Goal: Task Accomplishment & Management: Manage account settings

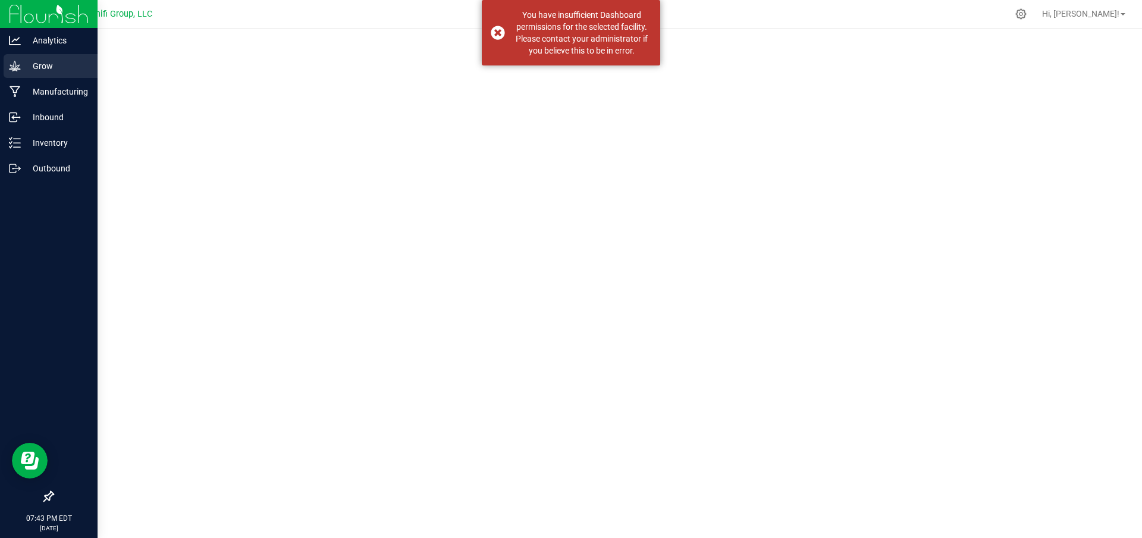
click at [43, 65] on p "Grow" at bounding box center [56, 66] width 71 height 14
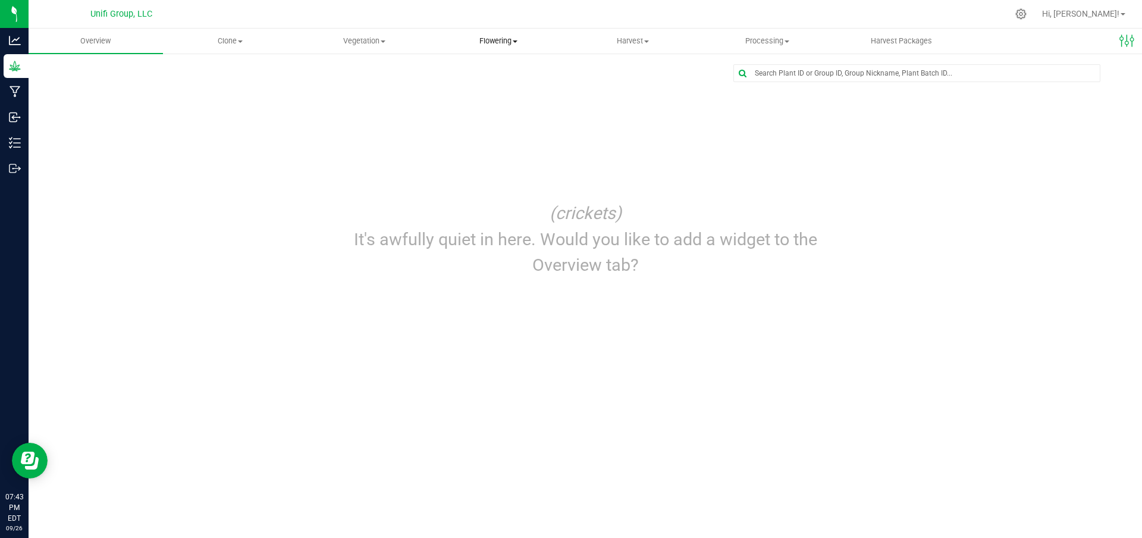
click at [469, 43] on span "Flowering" at bounding box center [498, 41] width 133 height 11
click at [498, 84] on span "Flowering groups" at bounding box center [480, 86] width 99 height 10
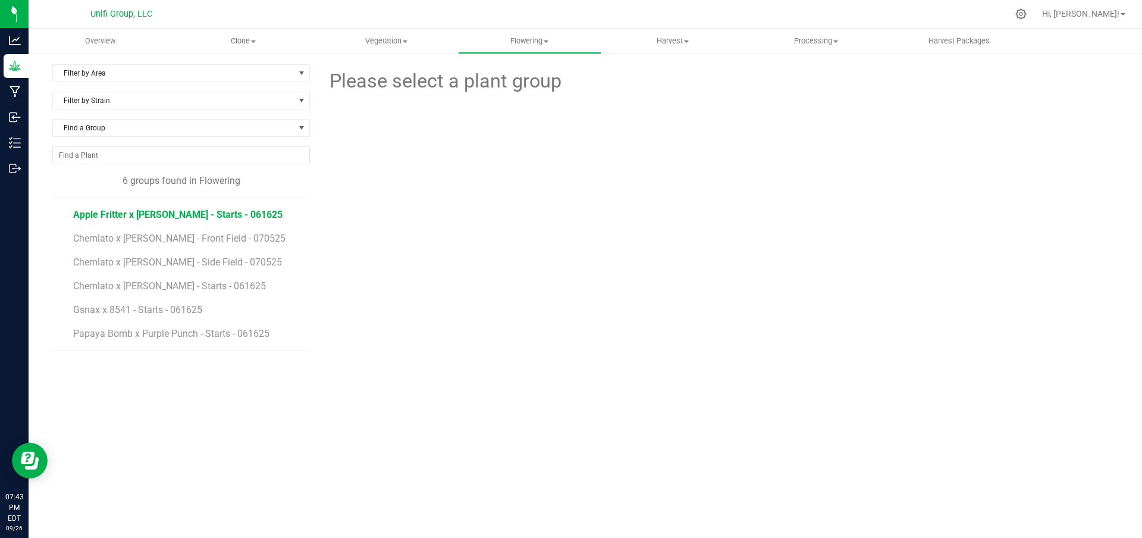
click at [203, 214] on span "Apple Fritter x [PERSON_NAME] - Starts - 061625" at bounding box center [177, 214] width 209 height 11
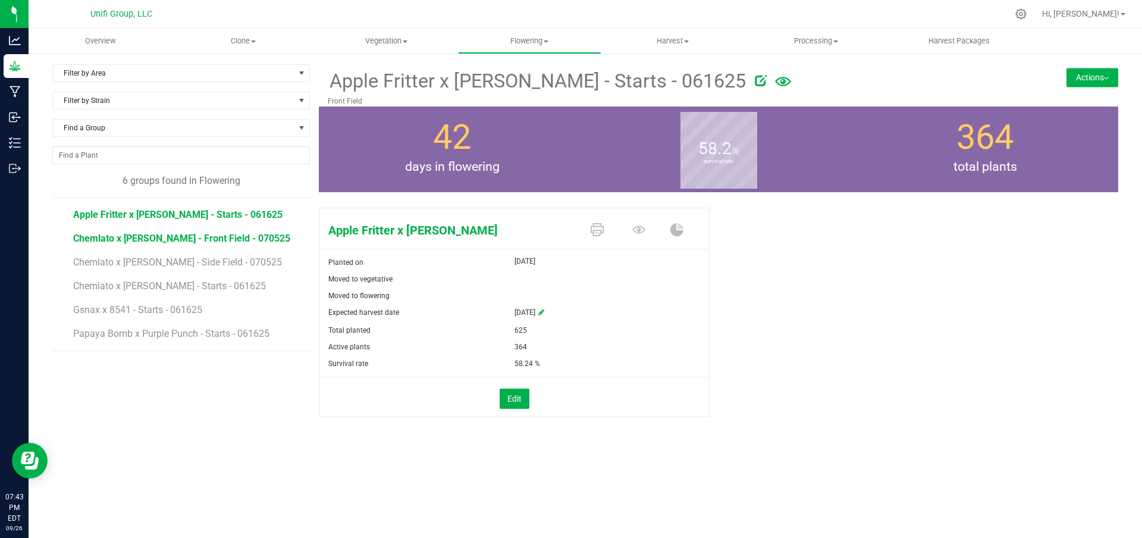
click at [195, 242] on span "Chemlato x [PERSON_NAME] - Front Field - 070525" at bounding box center [181, 238] width 217 height 11
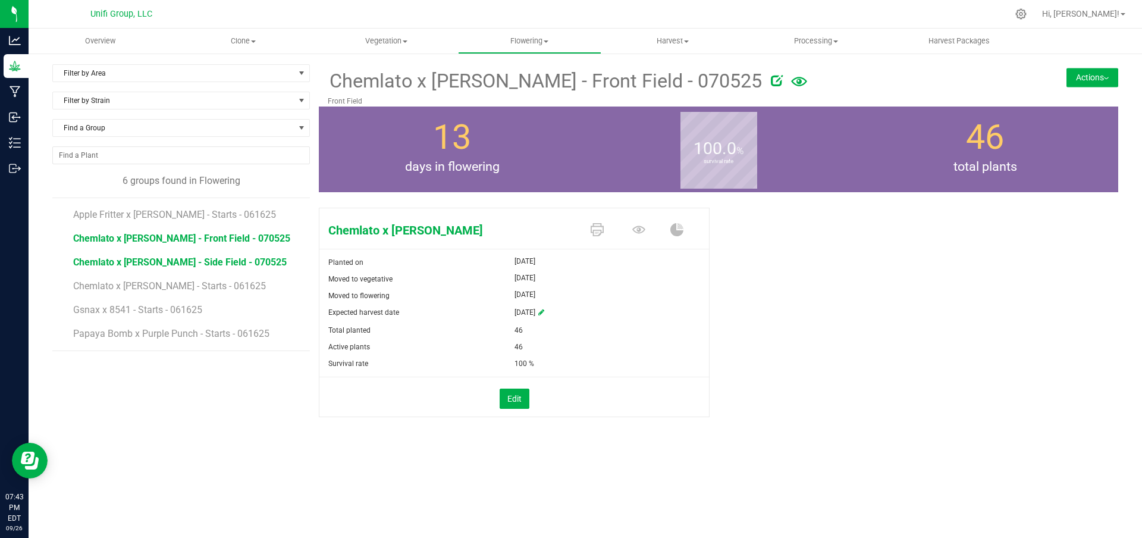
click at [211, 264] on span "Chemlato x [PERSON_NAME] - Side Field - 070525" at bounding box center [180, 261] width 214 height 11
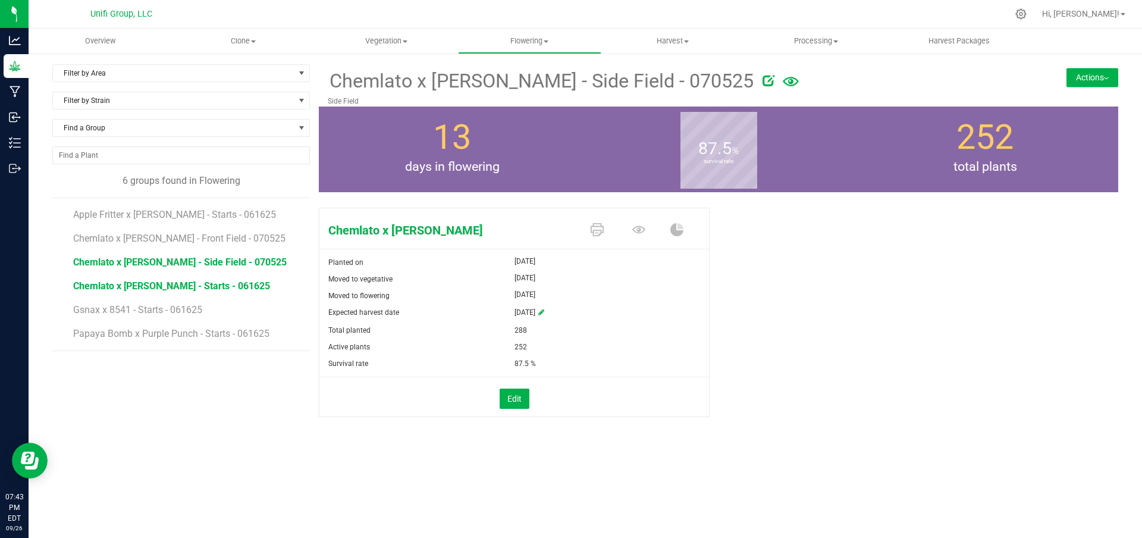
click at [215, 284] on span "Chemlato x [PERSON_NAME] - Starts - 061625" at bounding box center [171, 285] width 197 height 11
click at [178, 224] on li "Chemlato x [PERSON_NAME] - Front Field - 070525" at bounding box center [187, 234] width 228 height 24
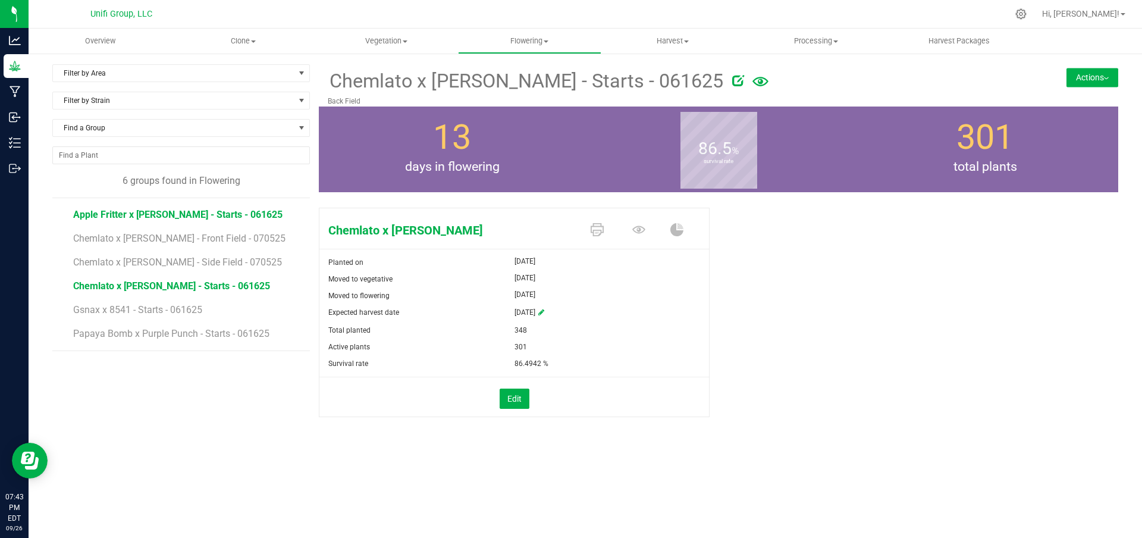
click at [187, 212] on span "Apple Fritter x [PERSON_NAME] - Starts - 061625" at bounding box center [177, 214] width 209 height 11
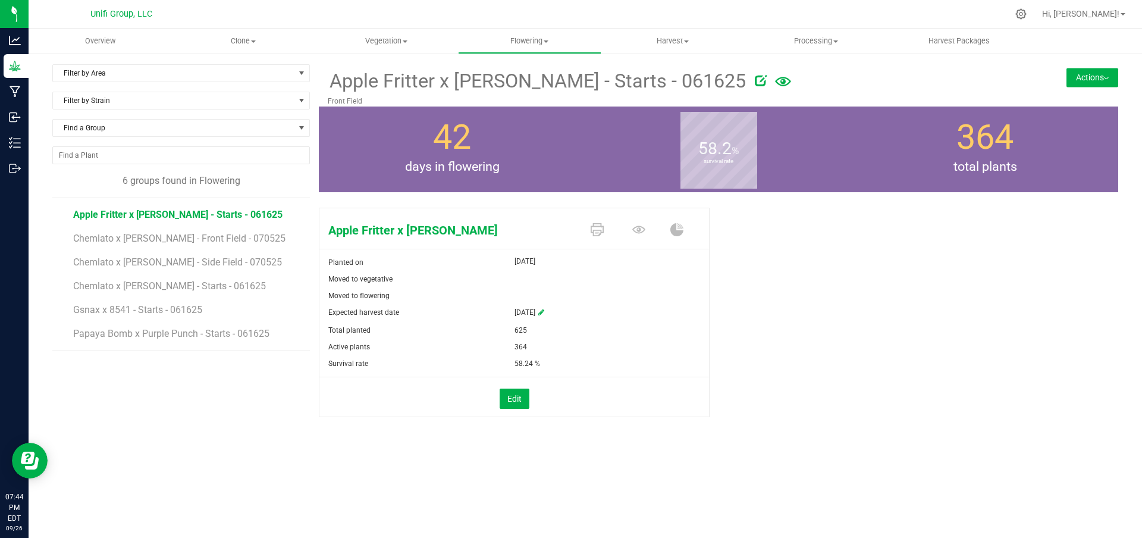
click at [544, 312] on icon at bounding box center [541, 312] width 6 height 7
click at [589, 311] on span "select" at bounding box center [585, 313] width 10 height 10
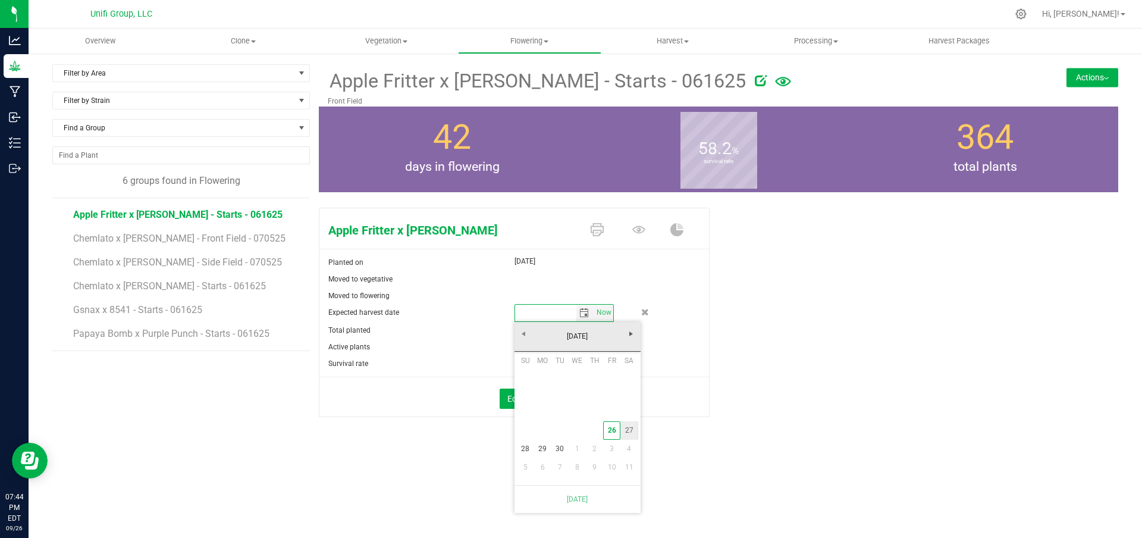
click at [628, 432] on link "27" at bounding box center [629, 430] width 17 height 18
type input "[DATE]"
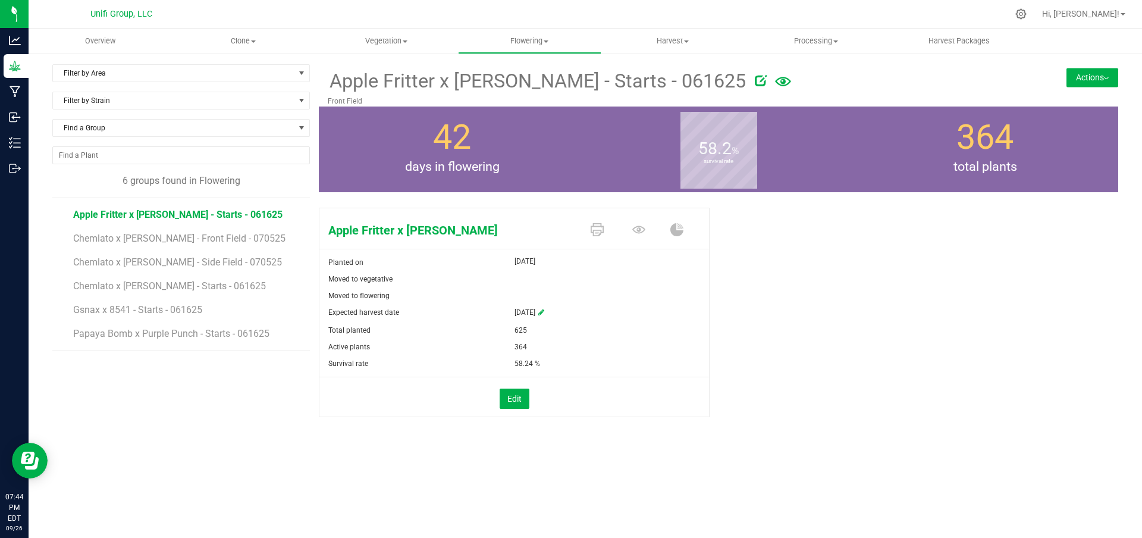
click at [779, 352] on div "Apple Fritter x [PERSON_NAME] Planted on [DATE] Moved to vegetative Moved to fl…" at bounding box center [719, 325] width 800 height 244
click at [635, 228] on icon at bounding box center [638, 229] width 13 height 13
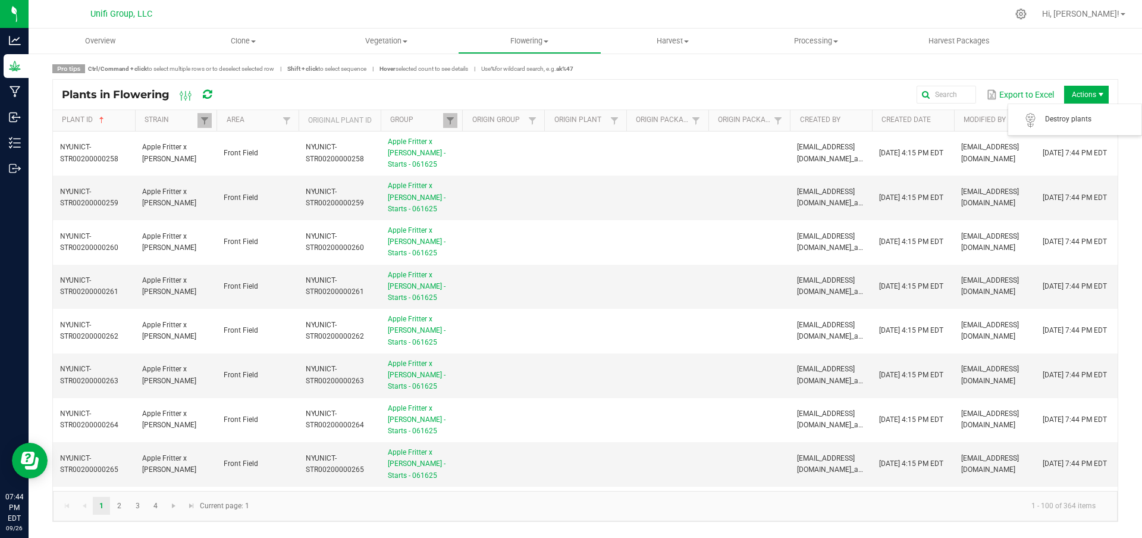
click at [1096, 90] on span "Actions" at bounding box center [1086, 95] width 45 height 18
click at [1023, 95] on button "Export to Excel" at bounding box center [1020, 94] width 74 height 20
